Goal: Information Seeking & Learning: Learn about a topic

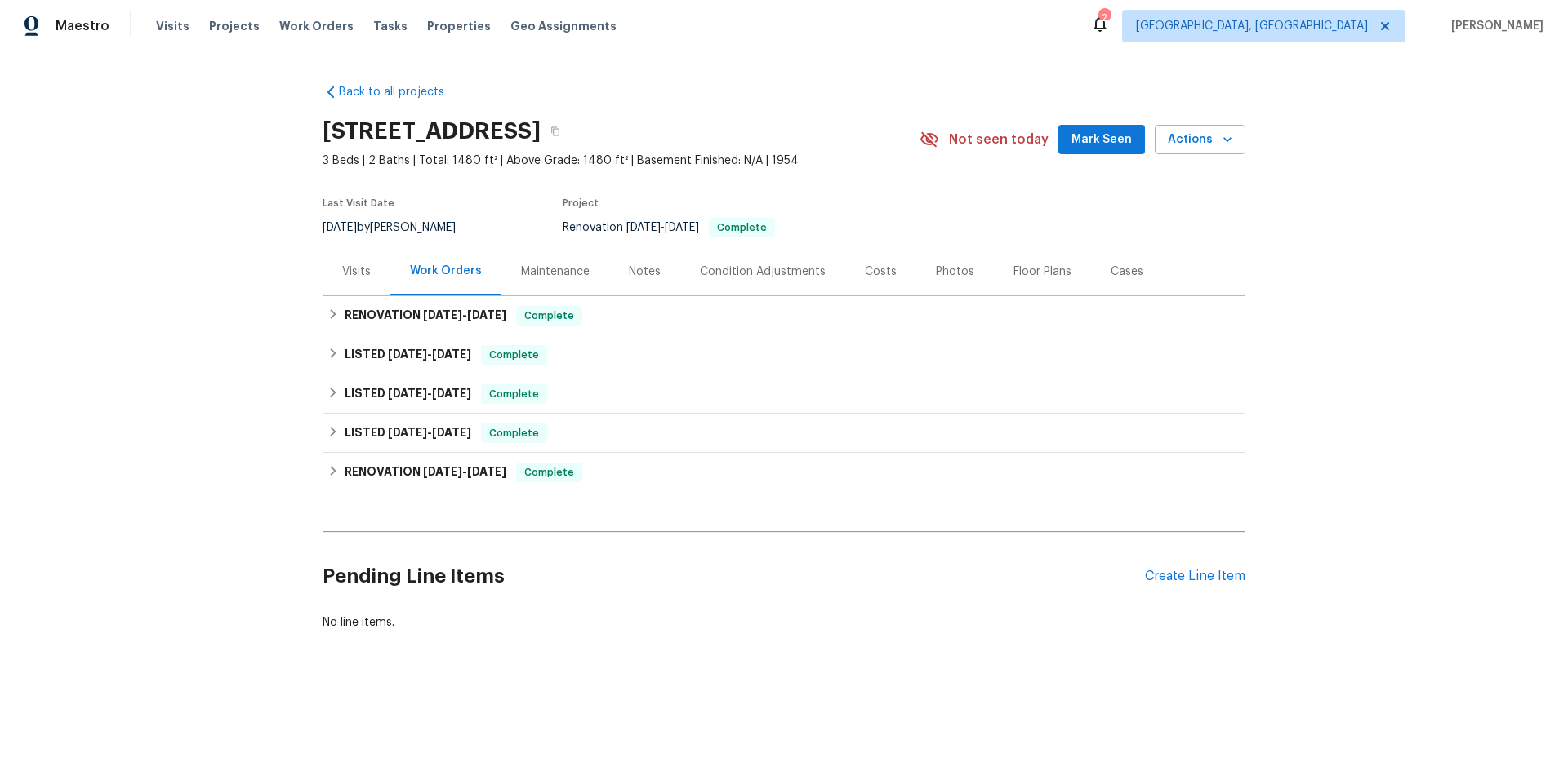
click at [311, 277] on div "Back to all projects [STREET_ADDRESS] 3 Beds | 2 Baths | Total: 1480 ft² | Abov…" at bounding box center [784, 396] width 1568 height 690
click at [327, 277] on div "Visits" at bounding box center [356, 272] width 68 height 49
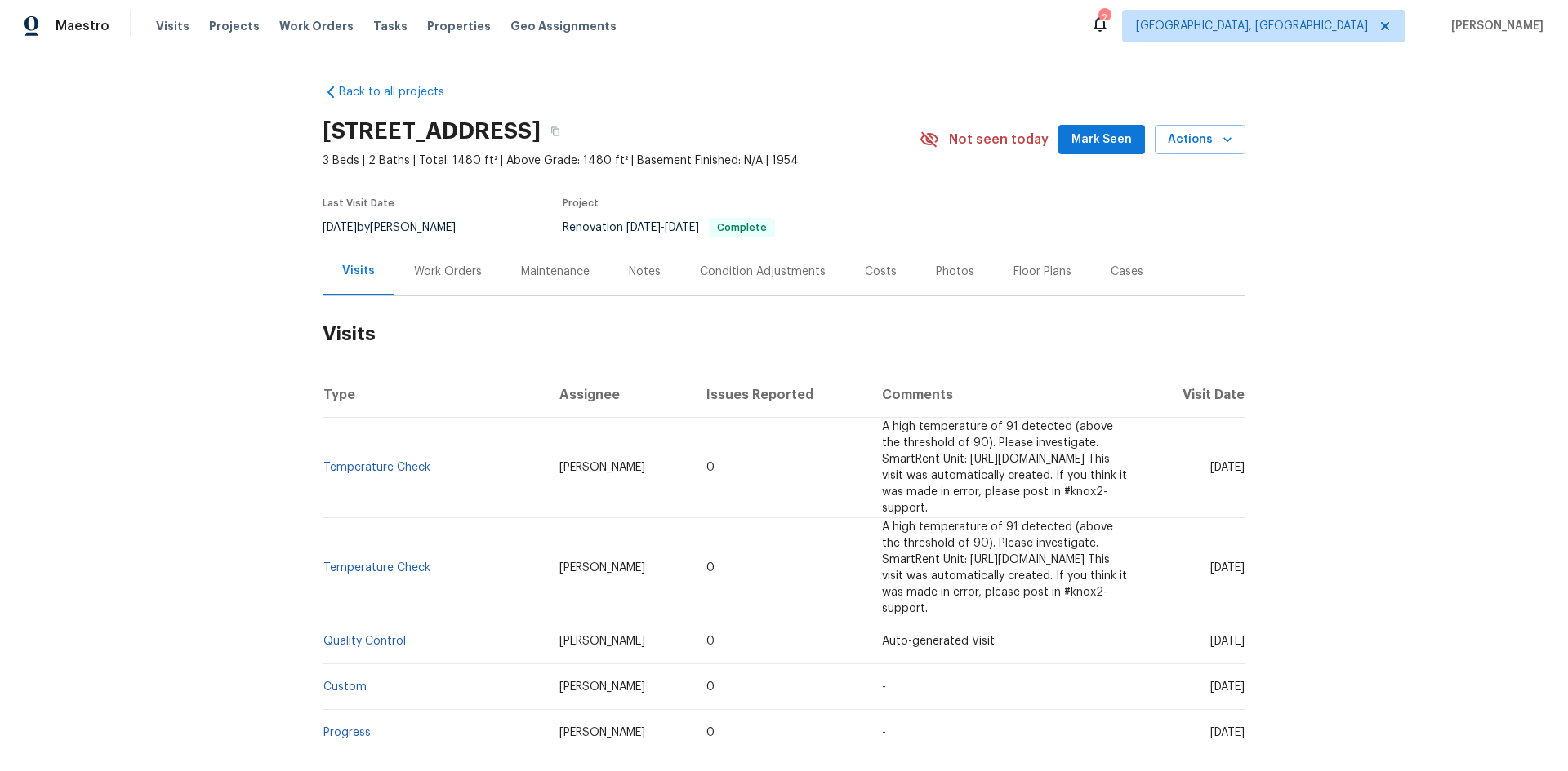
click at [639, 282] on div "Notes" at bounding box center [644, 272] width 71 height 49
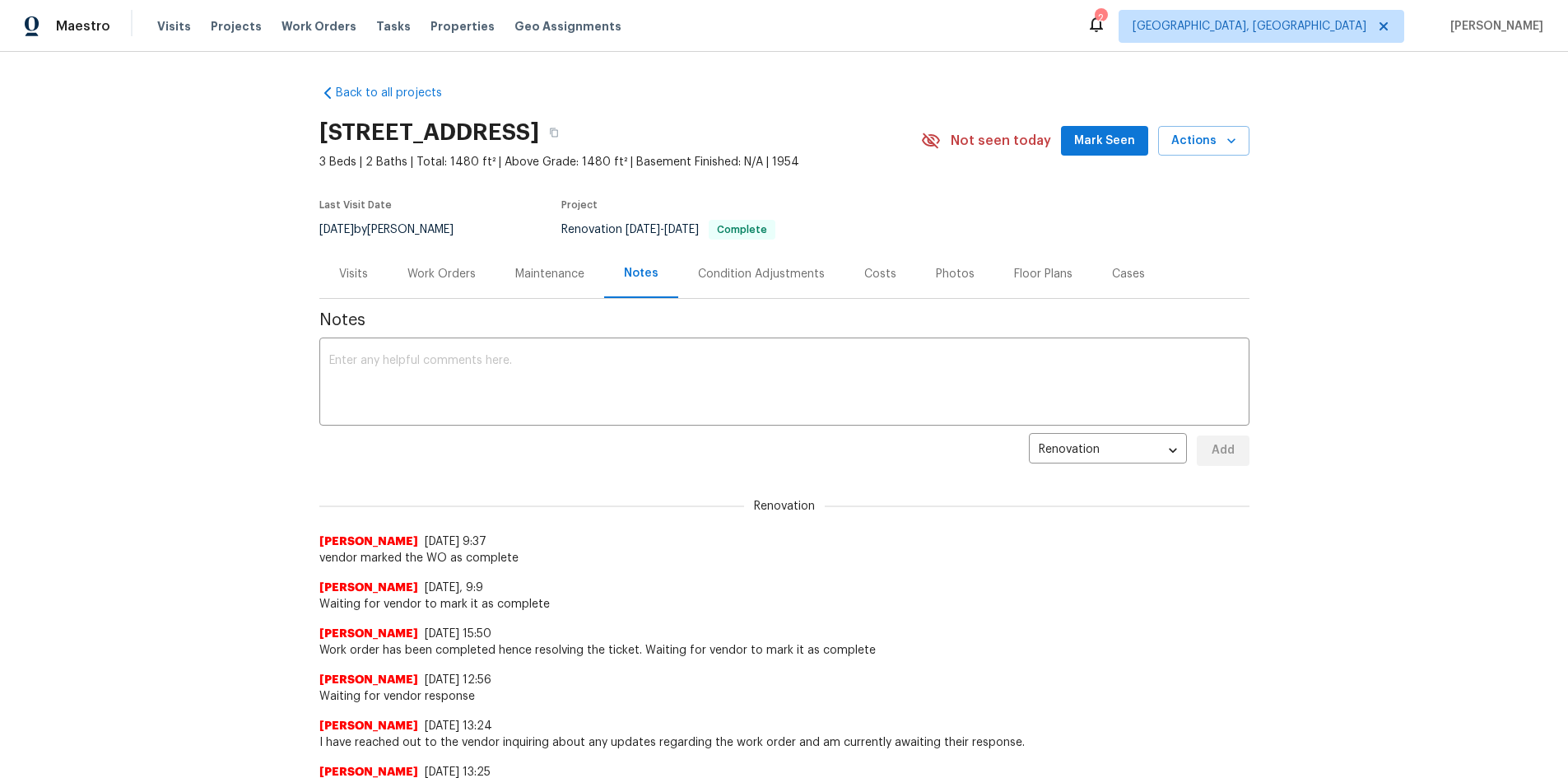
click at [812, 274] on div "Condition Adjustments" at bounding box center [761, 274] width 127 height 16
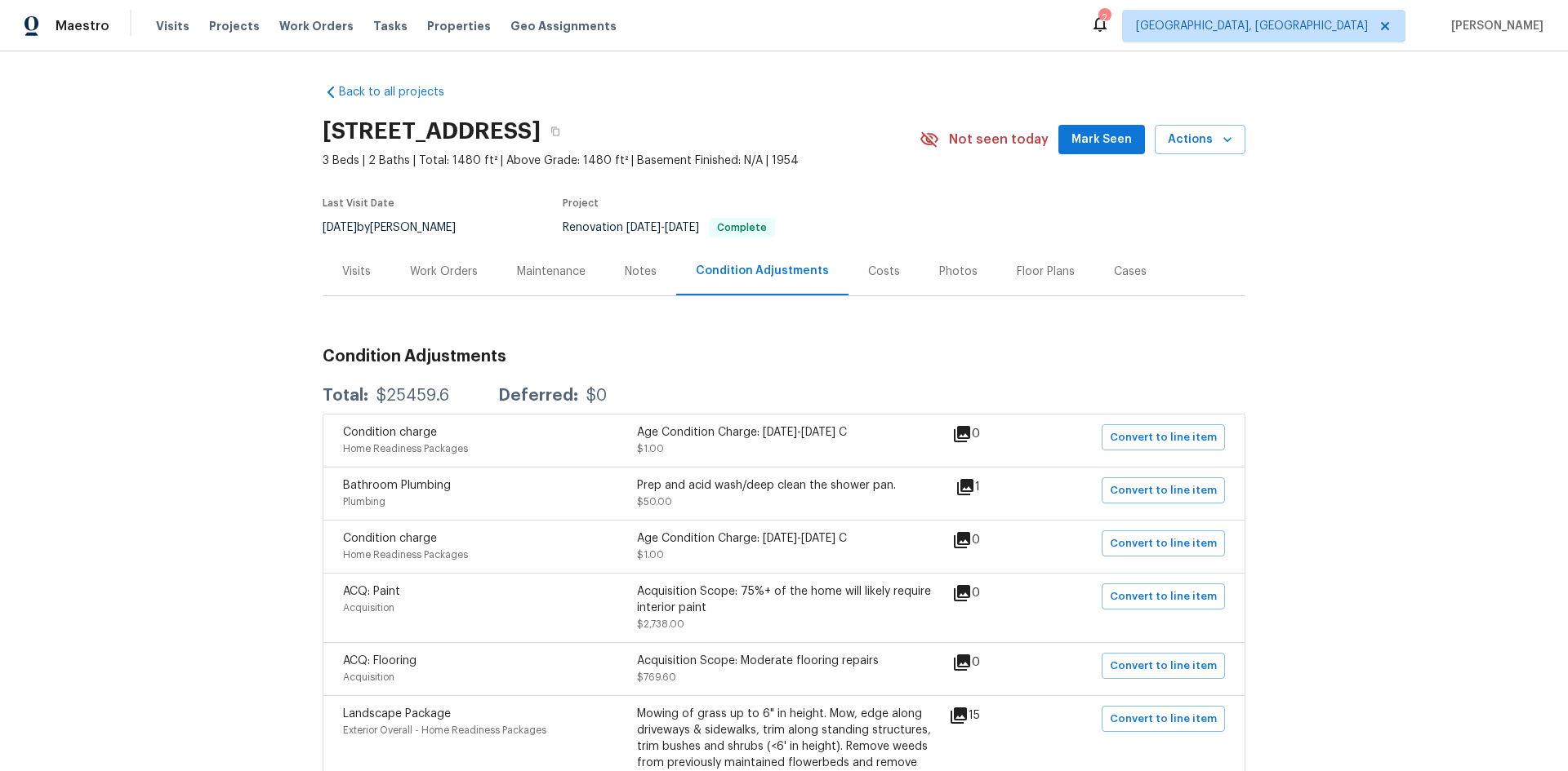
click at [1113, 274] on div "Cases" at bounding box center [1130, 272] width 32 height 16
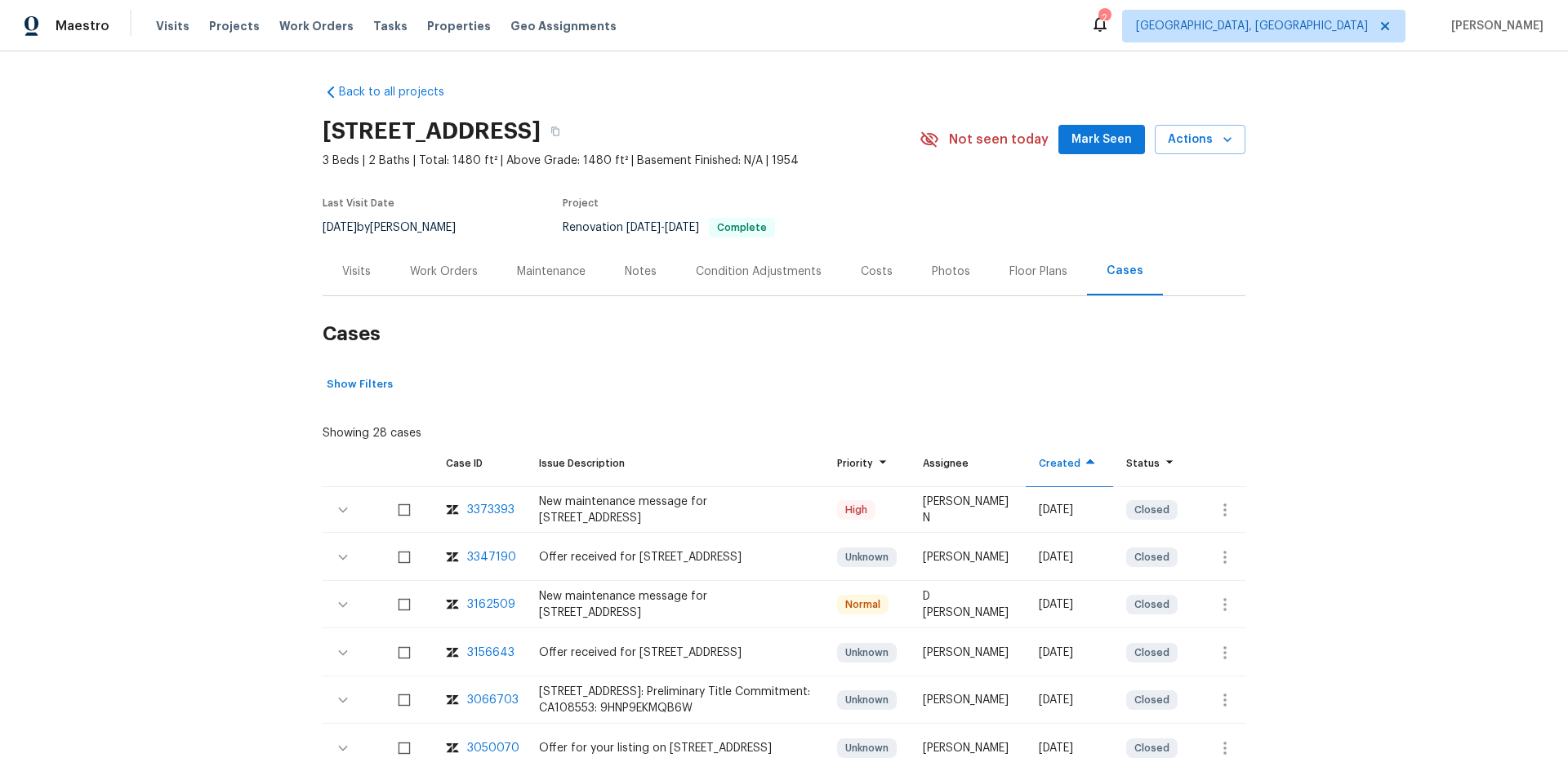
click at [932, 275] on div "Photos" at bounding box center [951, 272] width 39 height 16
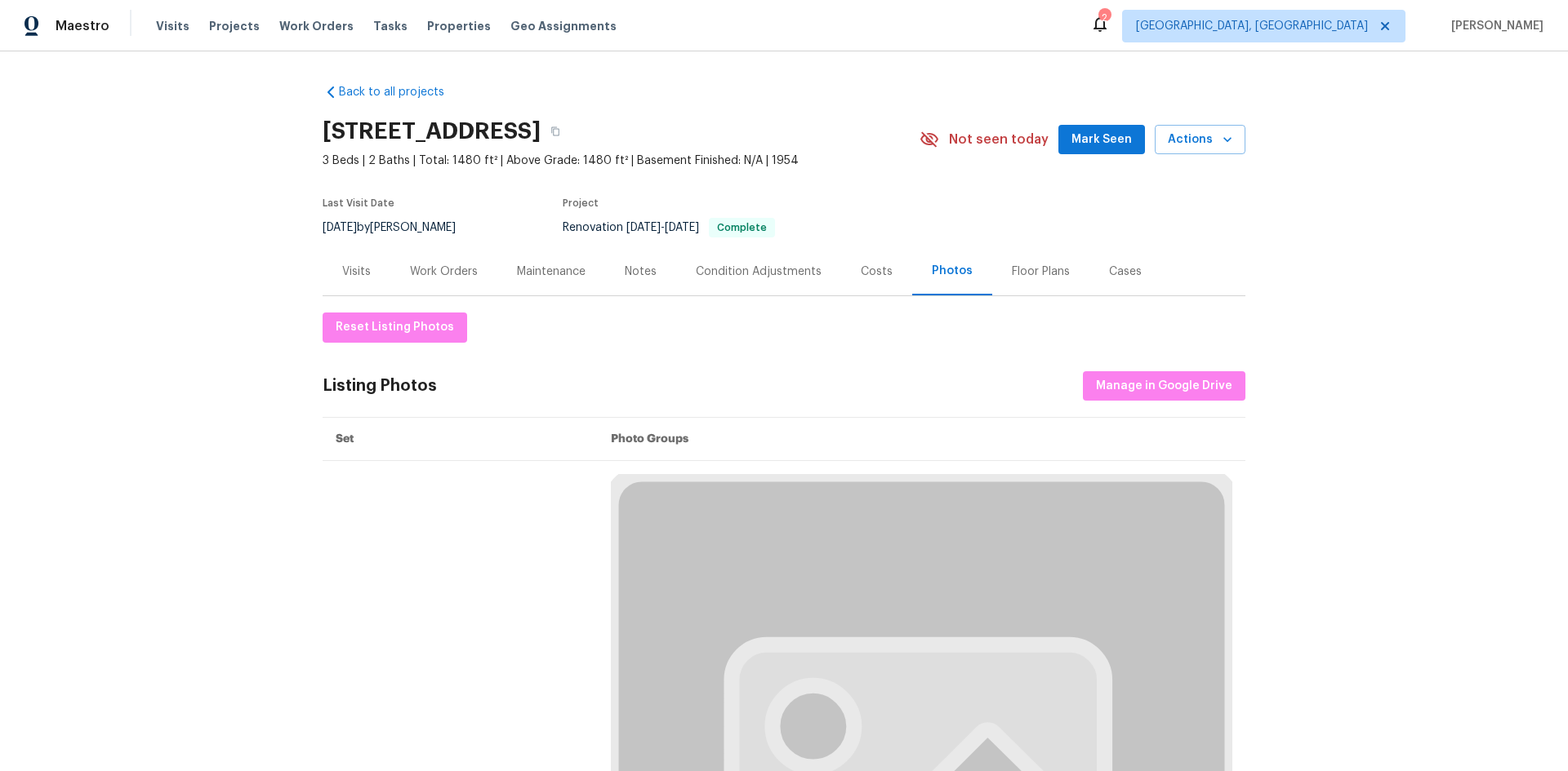
click at [1050, 273] on div "Floor Plans" at bounding box center [1041, 272] width 58 height 16
